Goal: Information Seeking & Learning: Learn about a topic

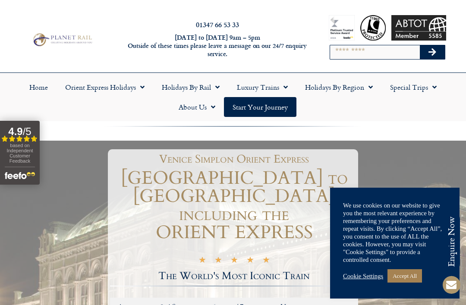
click at [403, 277] on link "Accept All" at bounding box center [405, 275] width 35 height 13
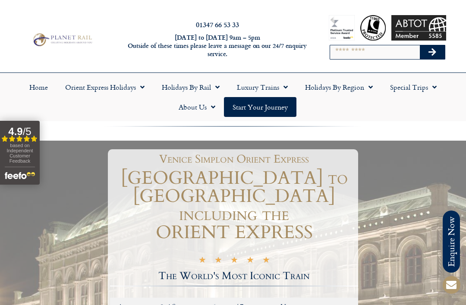
click at [206, 92] on link "Holidays by Rail" at bounding box center [190, 87] width 75 height 20
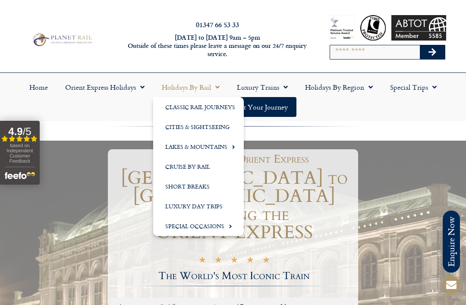
click at [226, 109] on link "Classic Rail Journeys" at bounding box center [198, 107] width 91 height 20
click at [221, 128] on link "Cities & Sightseeing" at bounding box center [198, 127] width 91 height 20
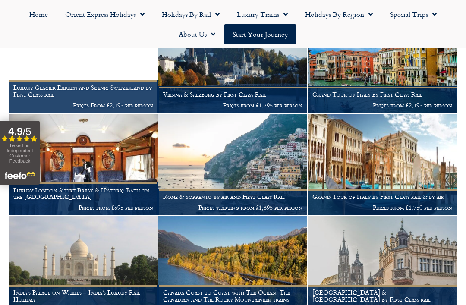
scroll to position [1293, 0]
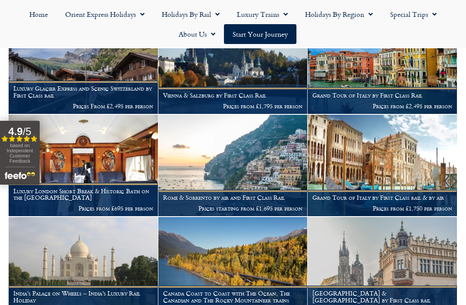
click at [247, 99] on figcaption "Vienna & Salzburg by First Class Rail Prices from £1,795 per person" at bounding box center [232, 100] width 149 height 26
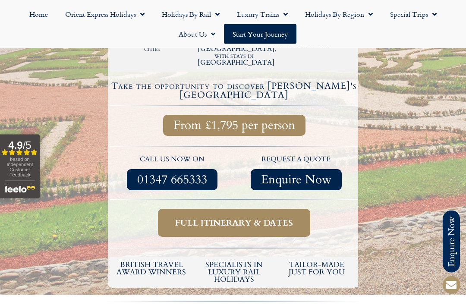
scroll to position [310, 0]
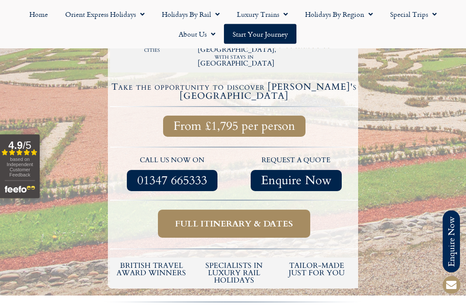
click at [269, 219] on span "Full itinerary & dates" at bounding box center [234, 224] width 118 height 11
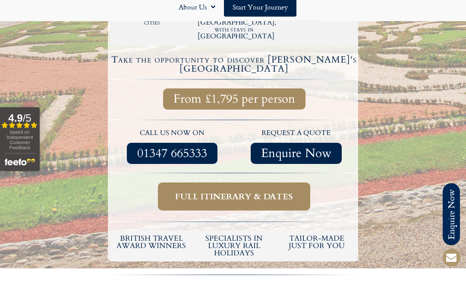
scroll to position [338, 0]
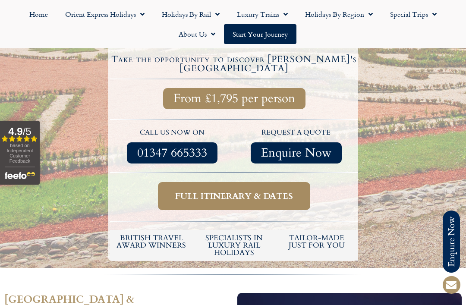
click at [277, 191] on span "Full itinerary & dates" at bounding box center [234, 196] width 118 height 11
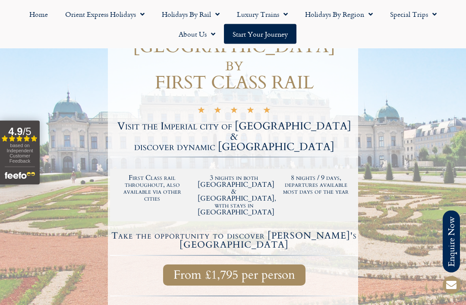
scroll to position [0, 0]
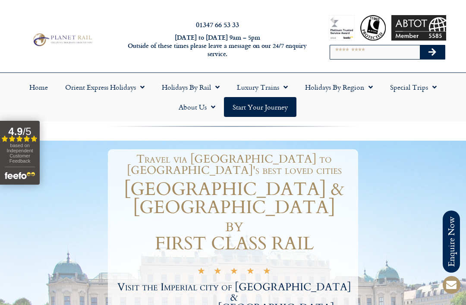
click at [210, 86] on link "Holidays by Rail" at bounding box center [190, 87] width 75 height 20
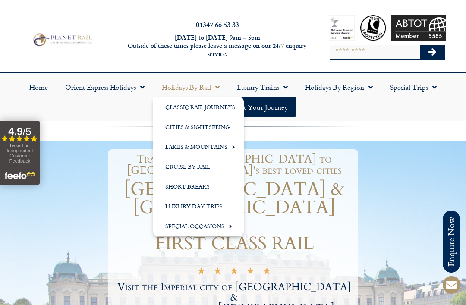
click at [229, 105] on link "Classic Rail Journeys" at bounding box center [198, 107] width 91 height 20
